Goal: Navigation & Orientation: Find specific page/section

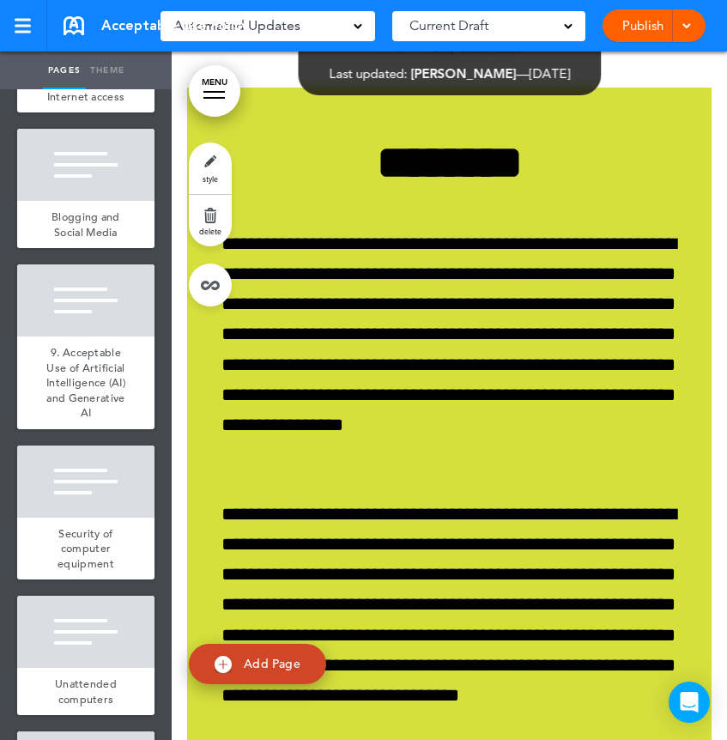
scroll to position [1511, 0]
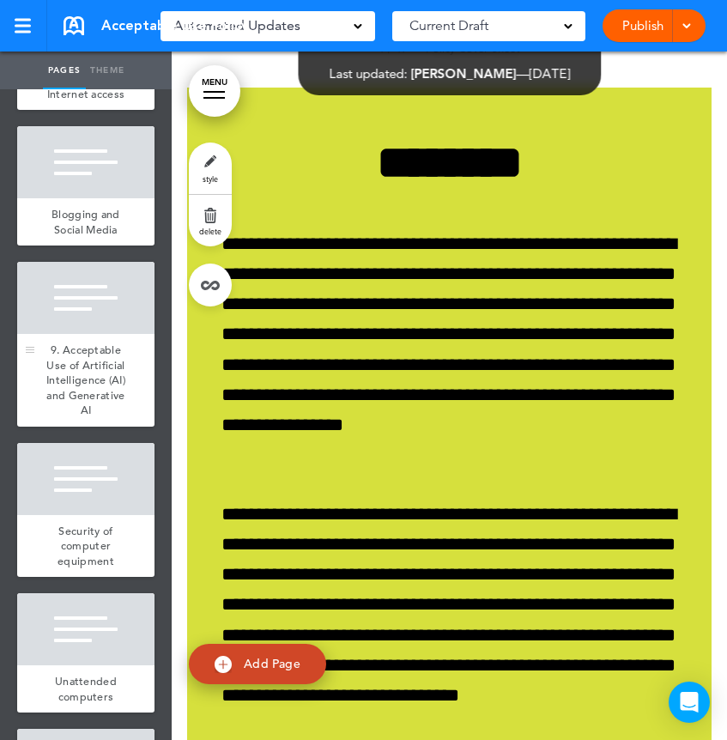
click at [87, 334] on div "9. Acceptable Use of Artificial Intelligence (AI) and Generative AI" at bounding box center [85, 380] width 137 height 93
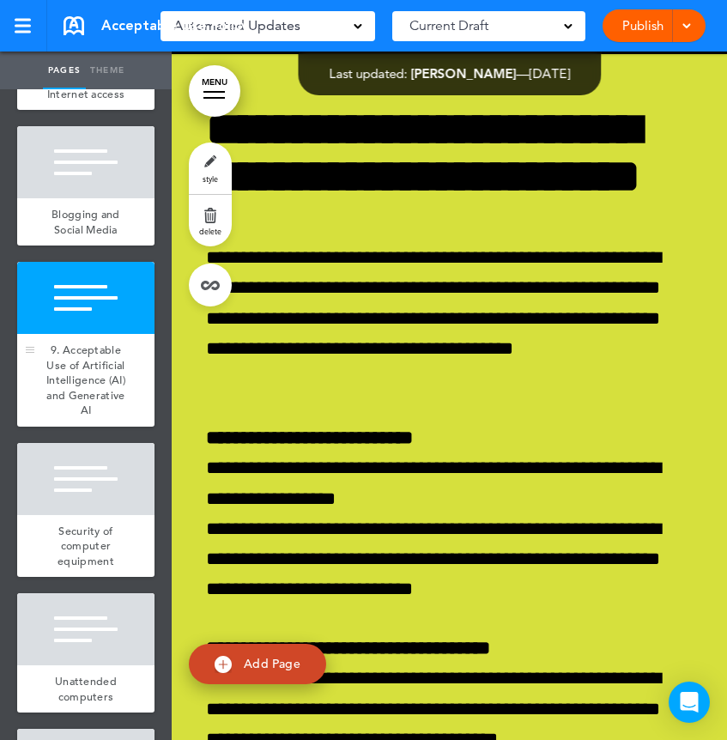
scroll to position [15157, 0]
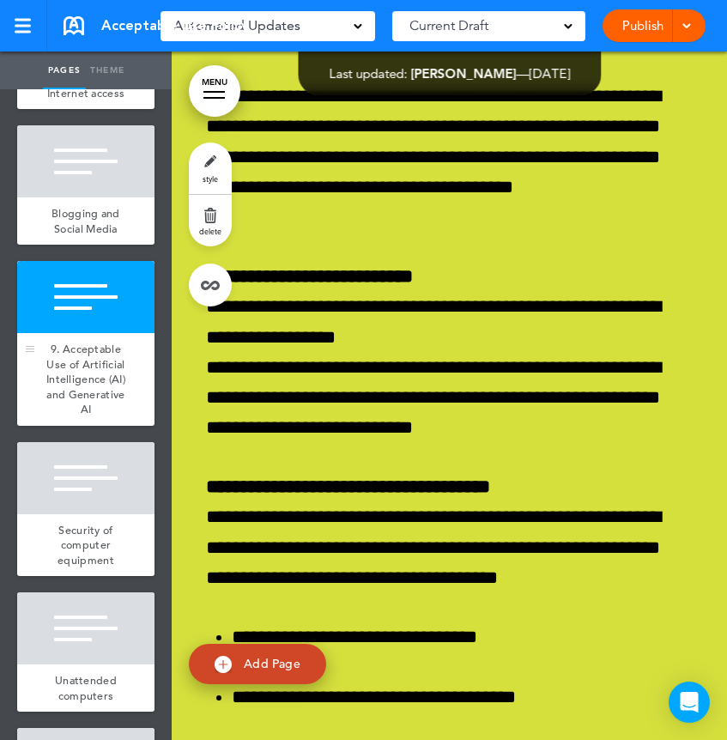
click at [97, 321] on div at bounding box center [85, 297] width 137 height 72
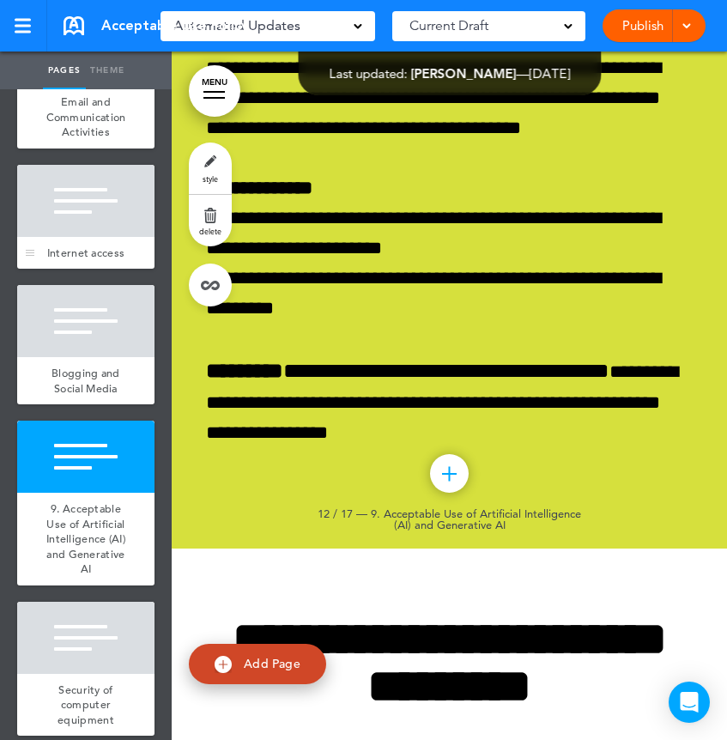
scroll to position [1248, 0]
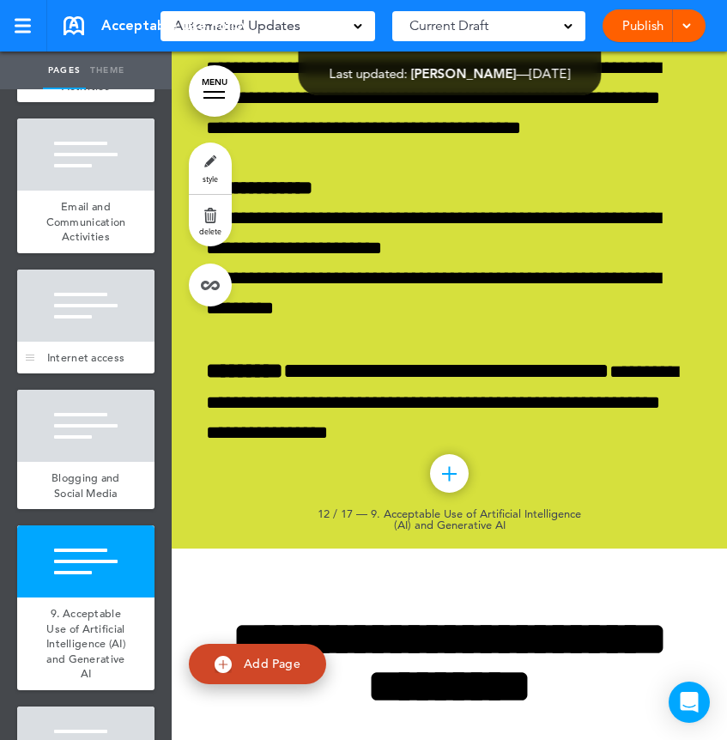
click at [61, 296] on div at bounding box center [85, 306] width 137 height 72
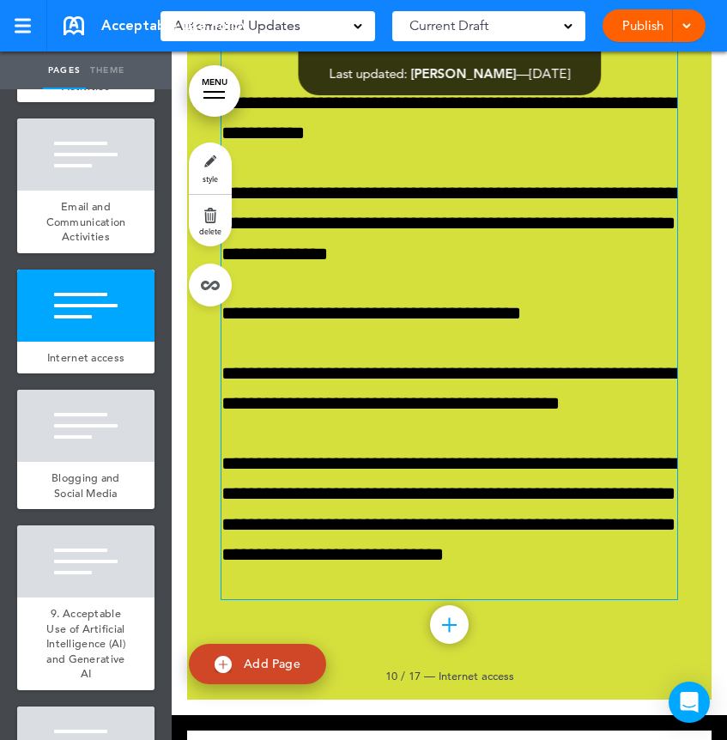
scroll to position [12806, 0]
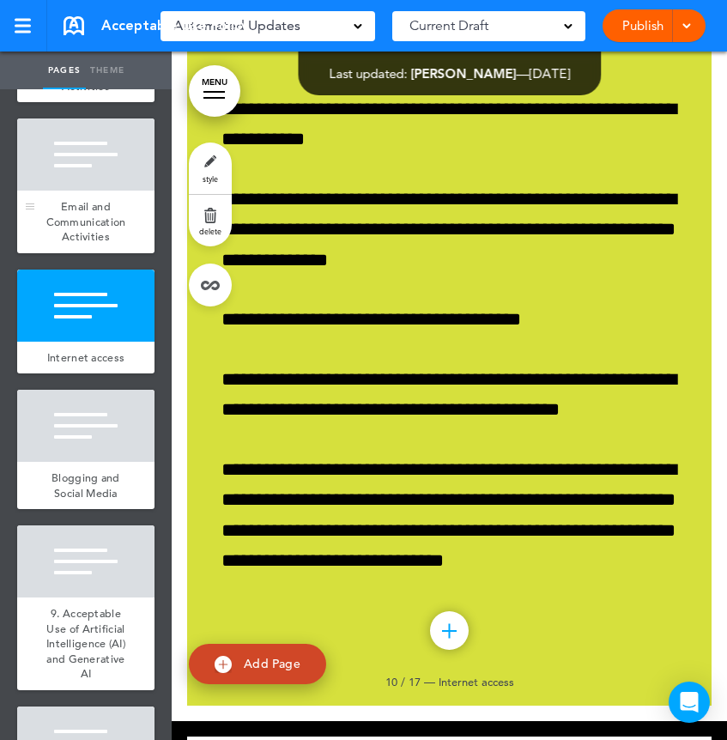
click at [115, 179] on div at bounding box center [85, 154] width 137 height 72
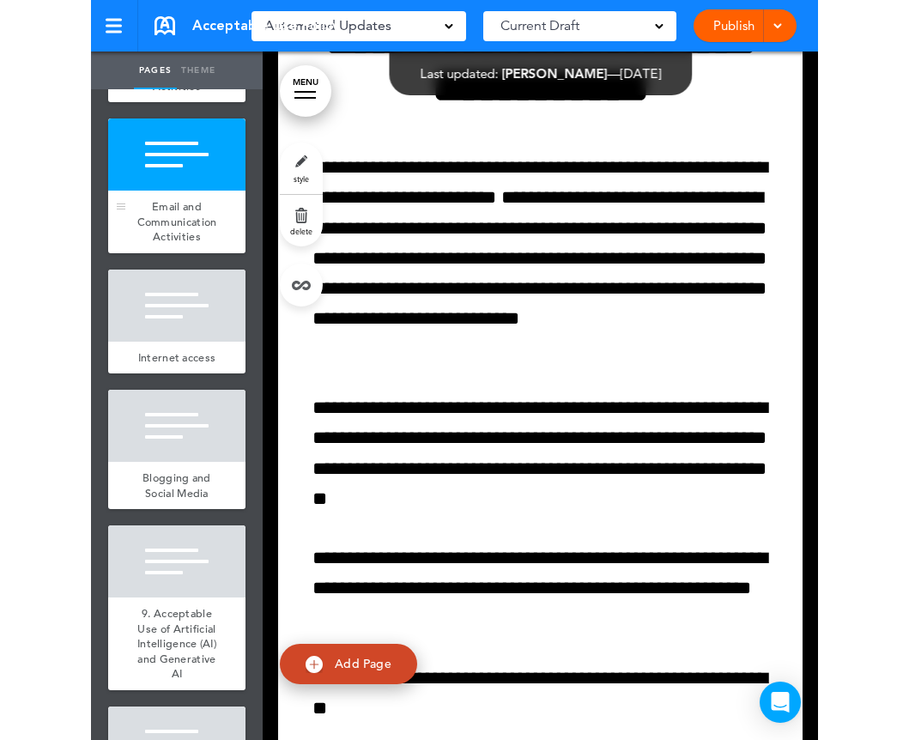
scroll to position [10068, 0]
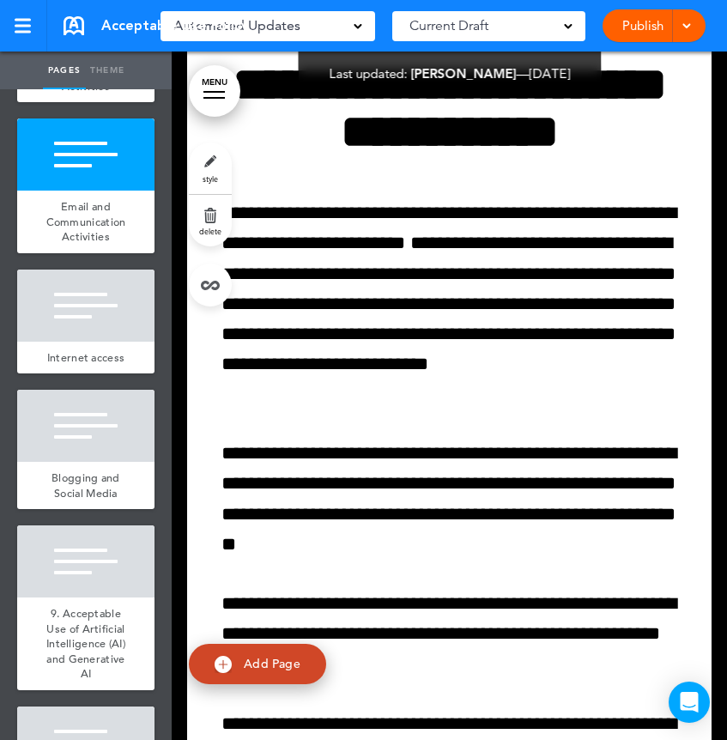
click at [3, 266] on ul "add page Policy Cover Sheet add page DMG Events Acceptable Use Policy add page …" at bounding box center [86, 414] width 172 height 651
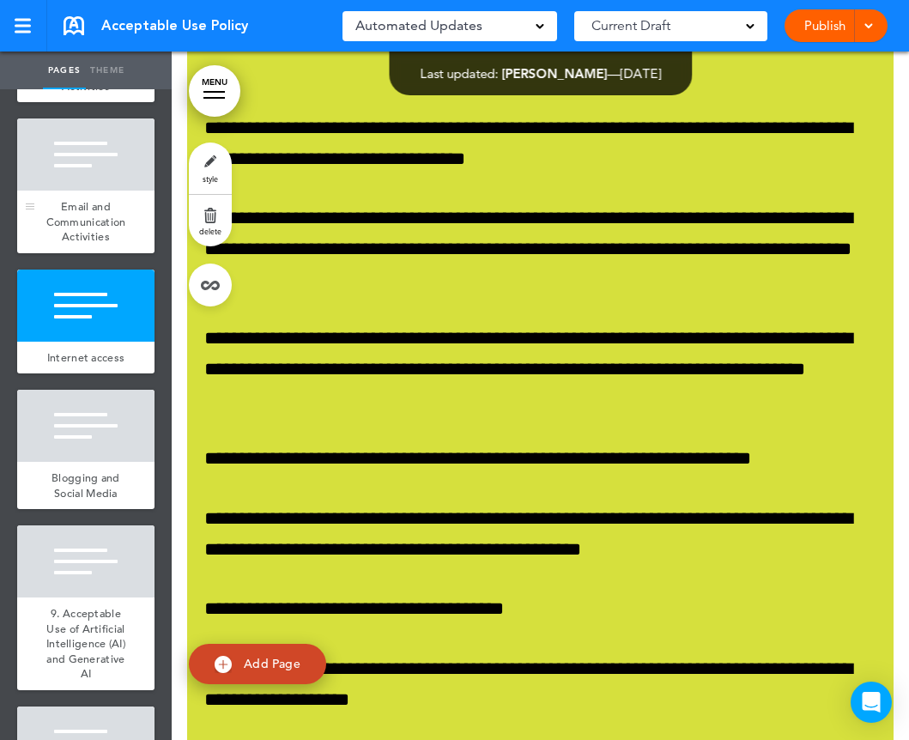
click at [71, 212] on span "Email and Communication Activities" at bounding box center [86, 221] width 80 height 45
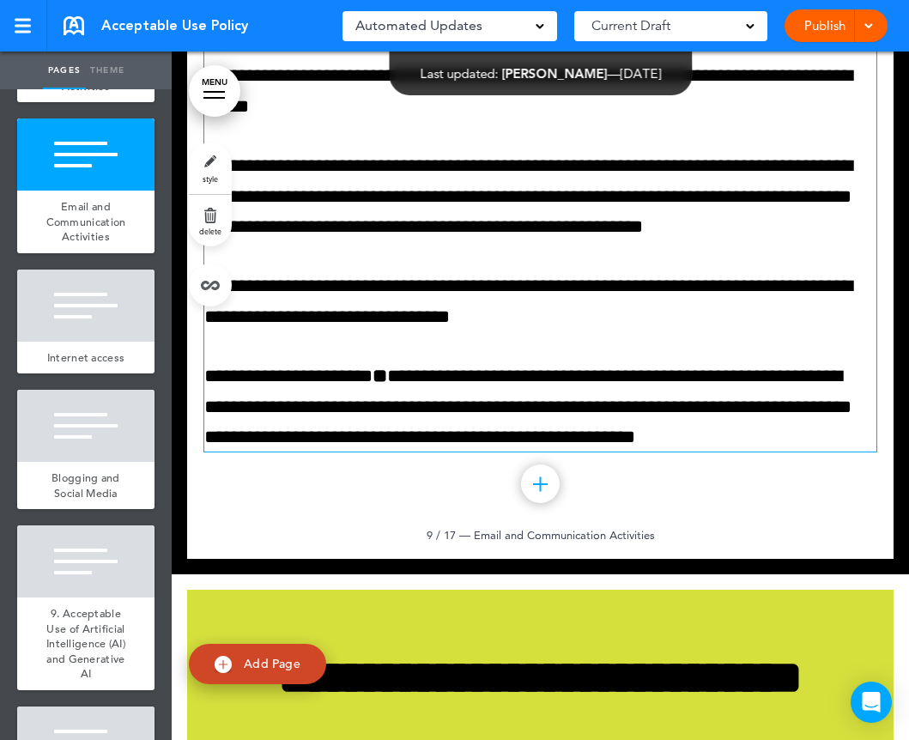
scroll to position [9356, 0]
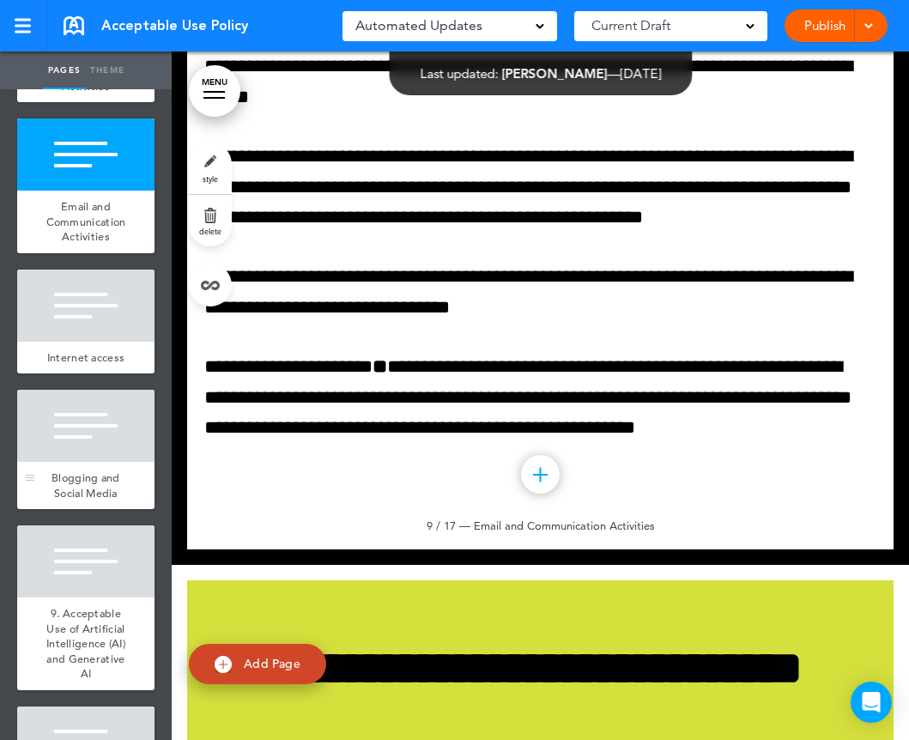
click at [88, 449] on div at bounding box center [85, 426] width 137 height 72
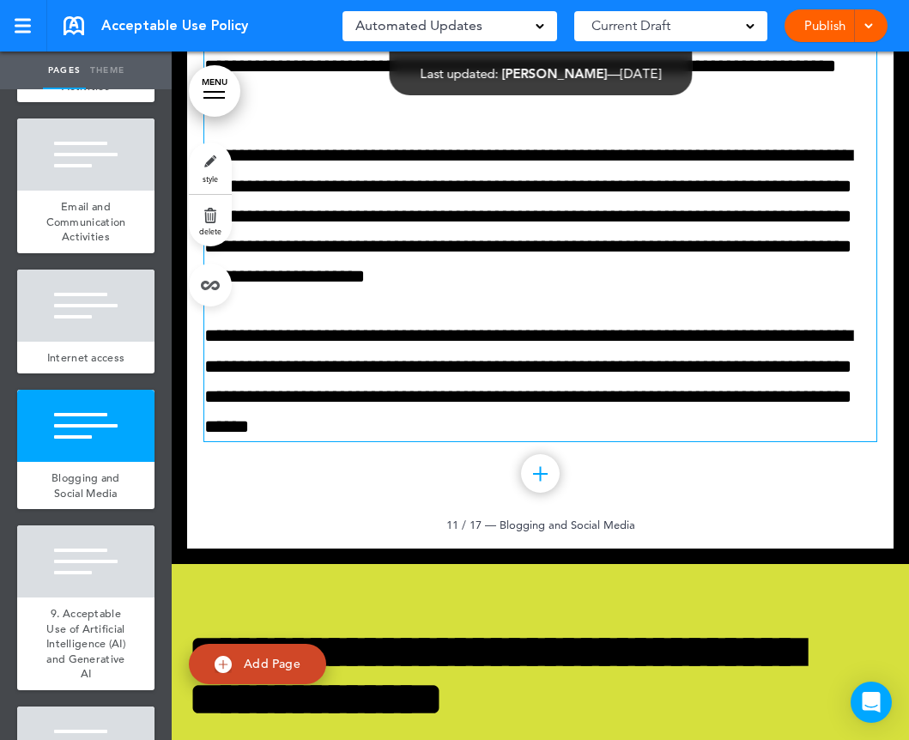
scroll to position [12093, 0]
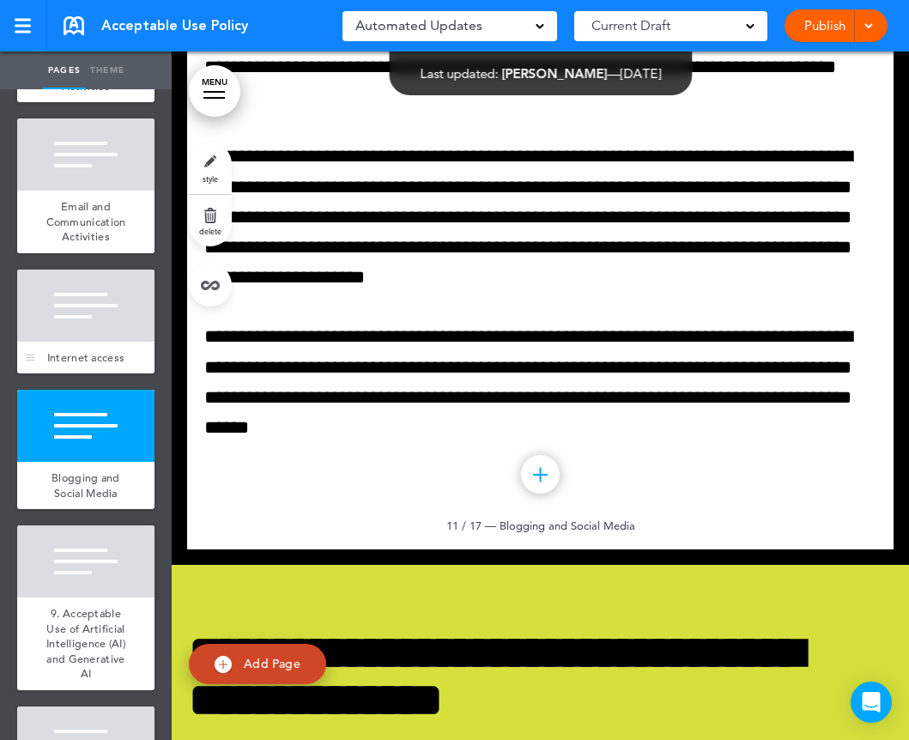
click at [54, 318] on div at bounding box center [85, 306] width 137 height 72
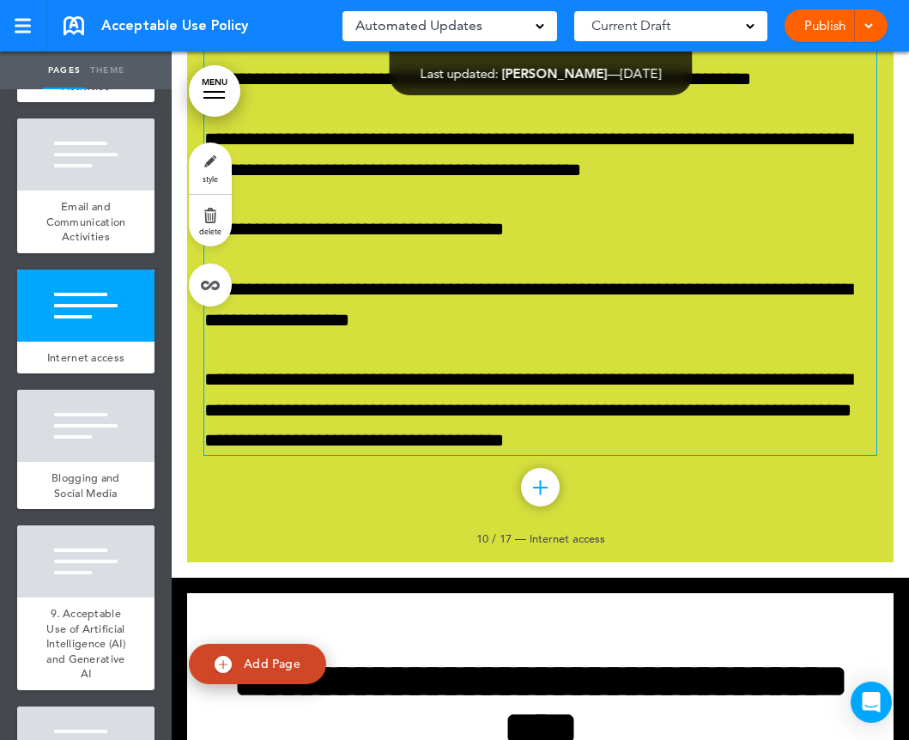
scroll to position [10972, 0]
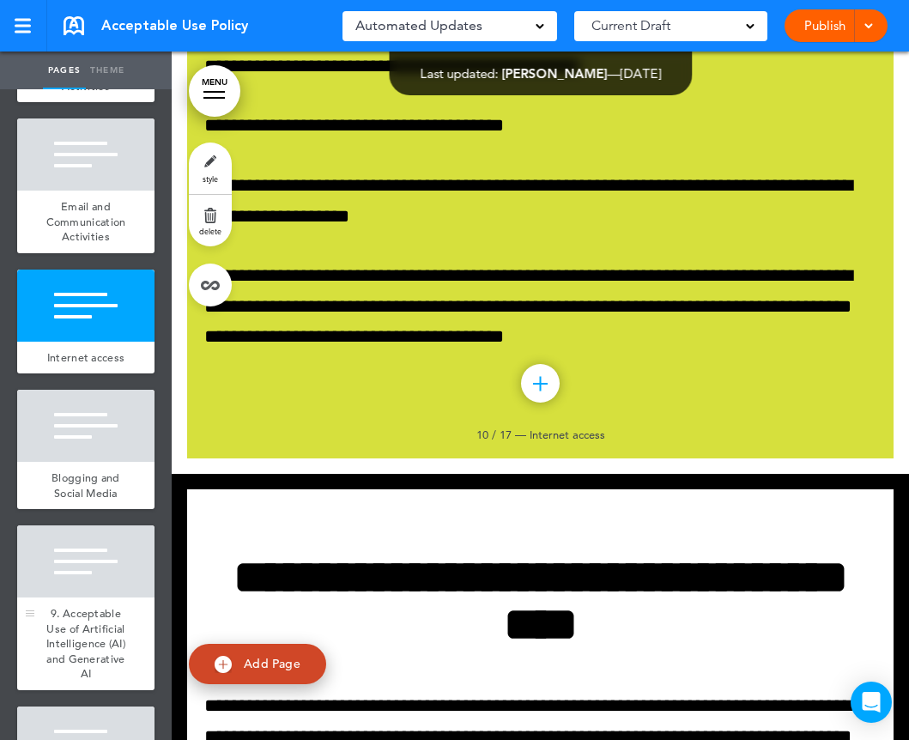
click at [72, 568] on div at bounding box center [85, 561] width 137 height 72
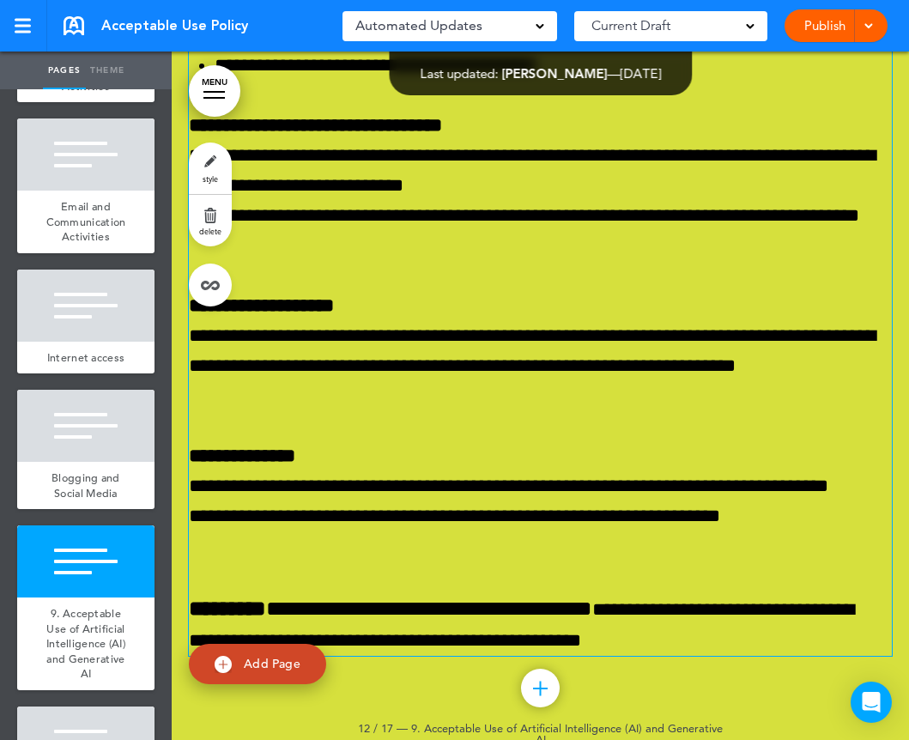
scroll to position [13385, 0]
